Goal: Find specific page/section: Find specific page/section

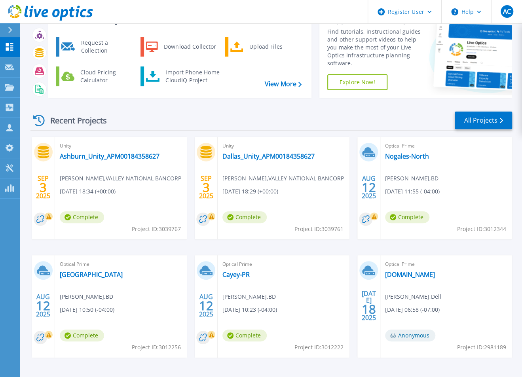
scroll to position [61, 0]
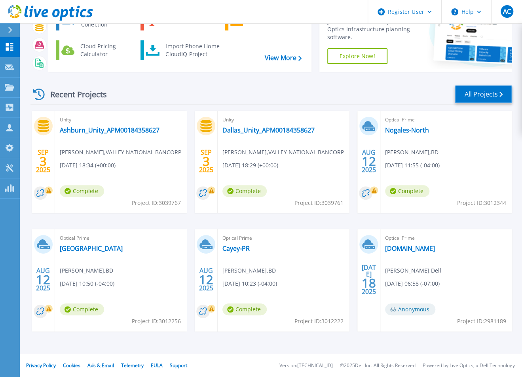
click at [487, 94] on link "All Projects" at bounding box center [482, 94] width 57 height 18
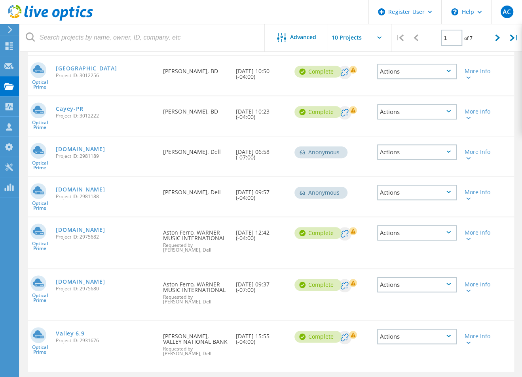
scroll to position [261, 0]
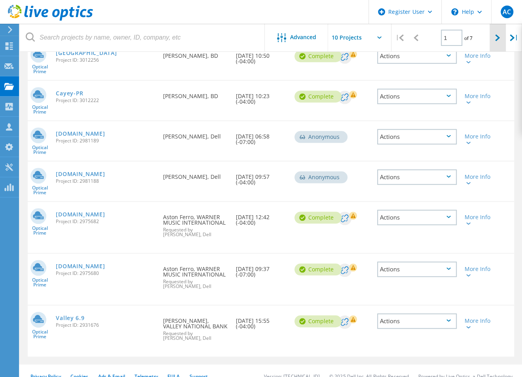
click at [492, 36] on div at bounding box center [497, 38] width 16 height 28
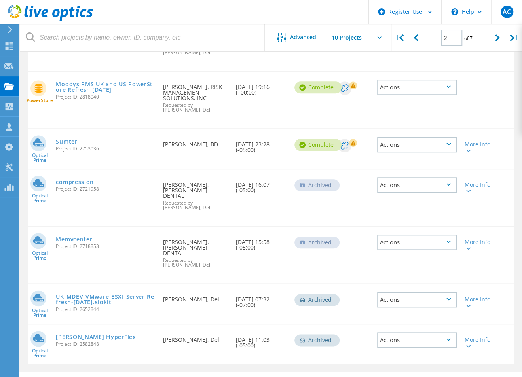
scroll to position [306, 0]
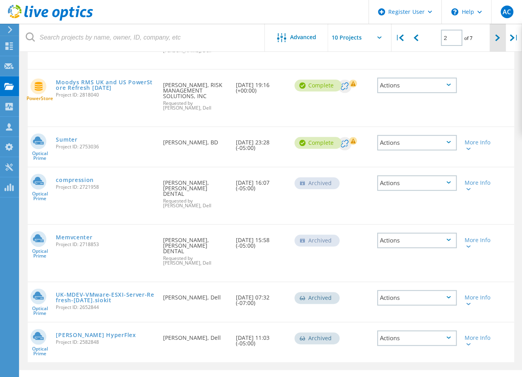
click at [501, 36] on div at bounding box center [497, 38] width 16 height 28
type input "3"
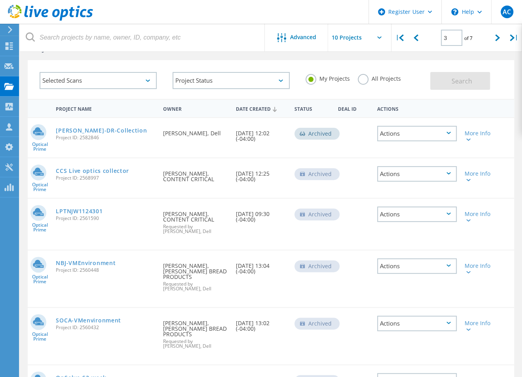
scroll to position [0, 0]
